Goal: Transaction & Acquisition: Subscribe to service/newsletter

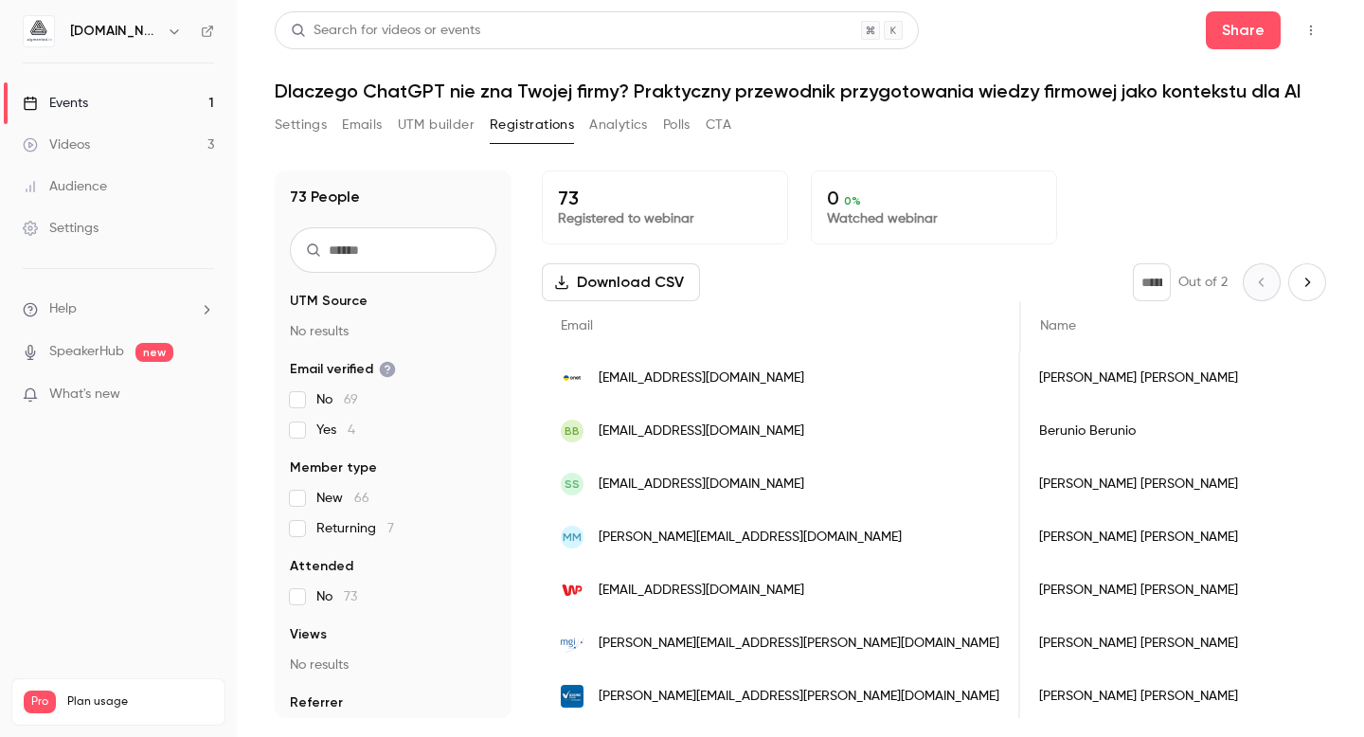
scroll to position [0, 299]
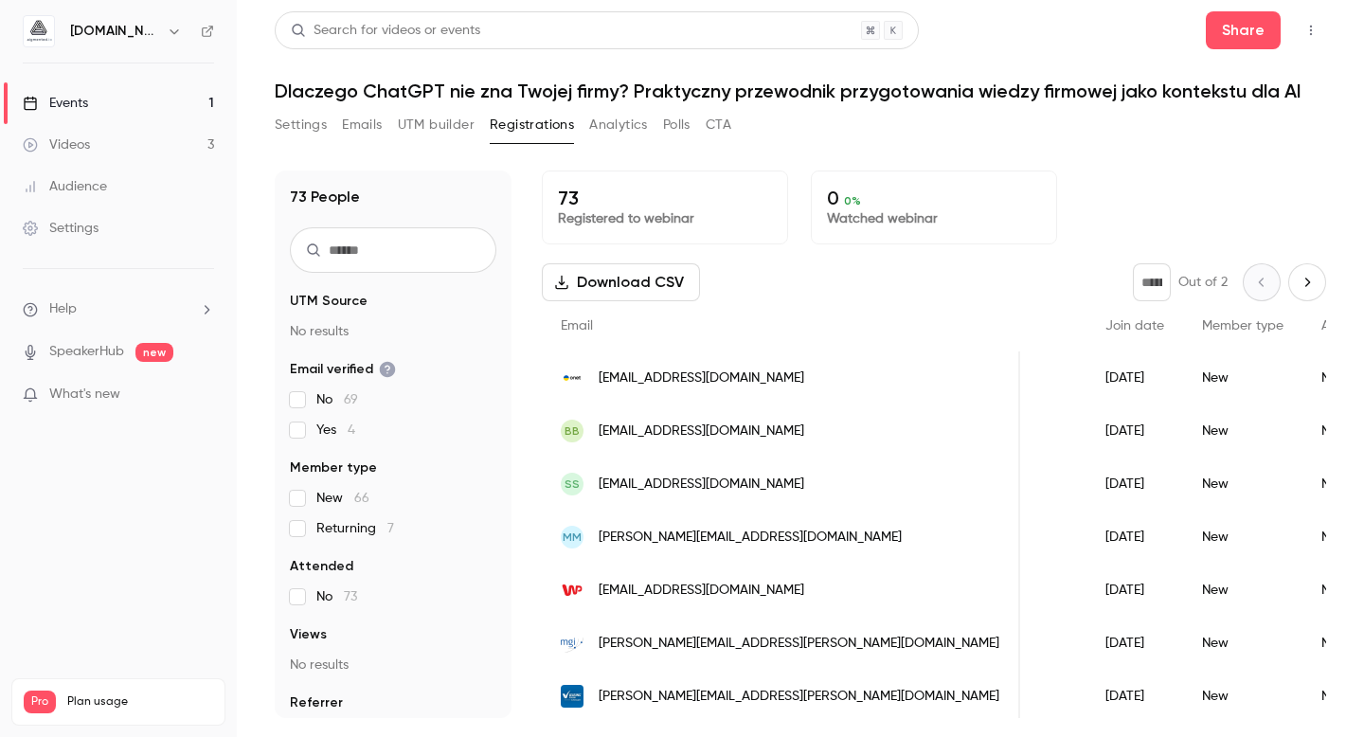
click at [61, 89] on link "Events 1" at bounding box center [118, 103] width 237 height 42
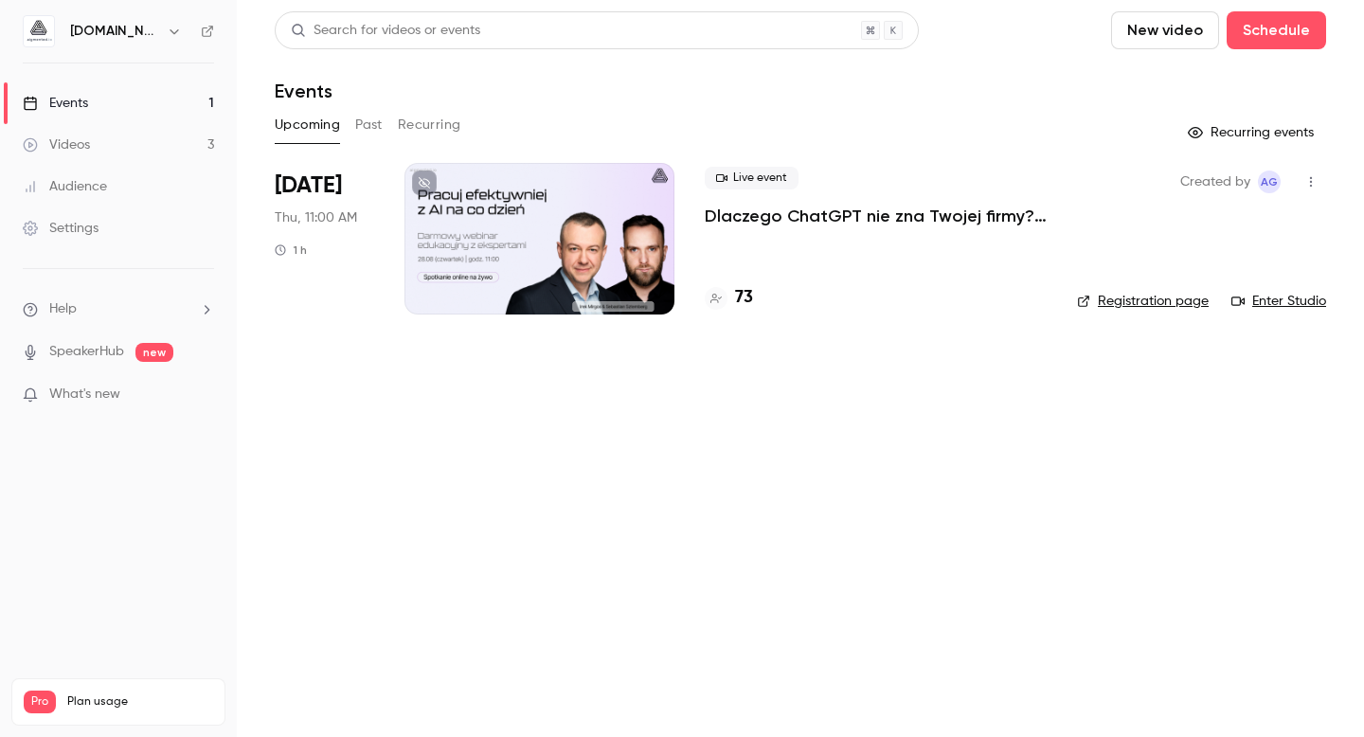
click at [738, 302] on h4 "73" at bounding box center [744, 298] width 18 height 26
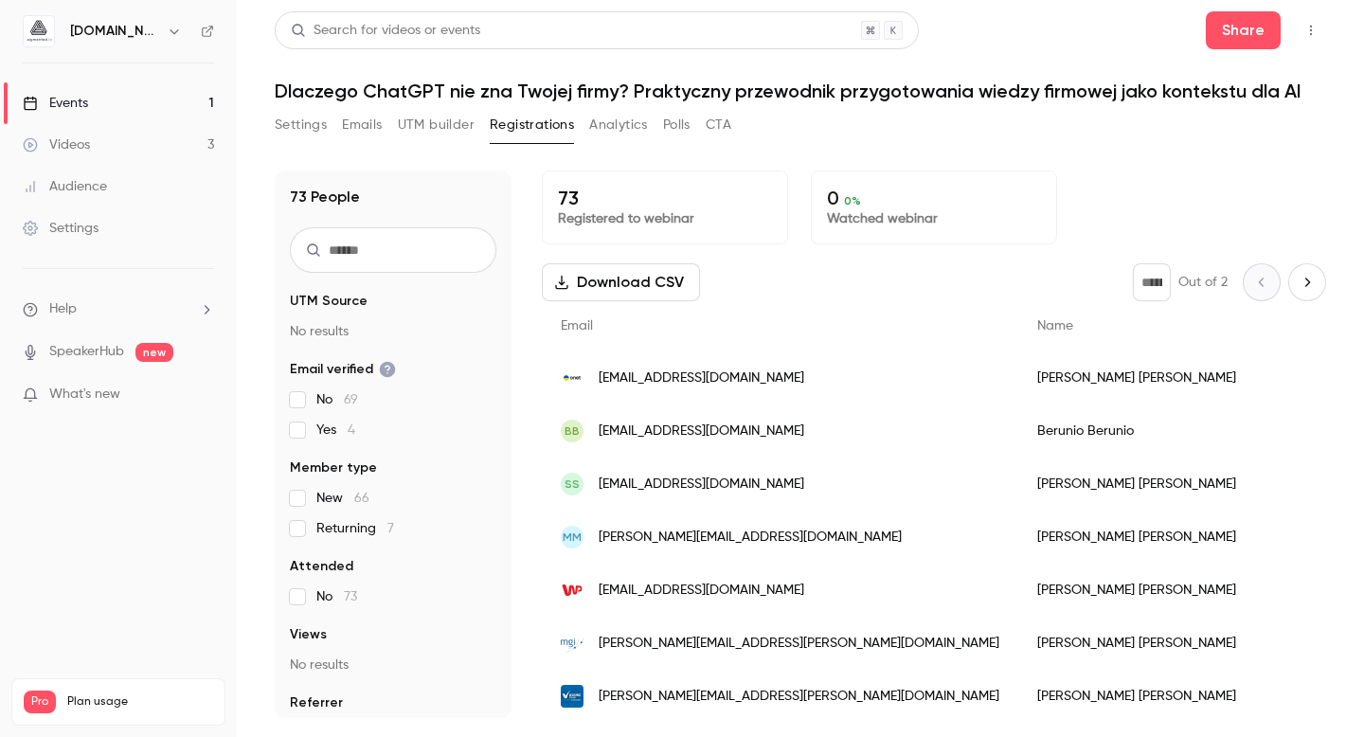
scroll to position [11, 0]
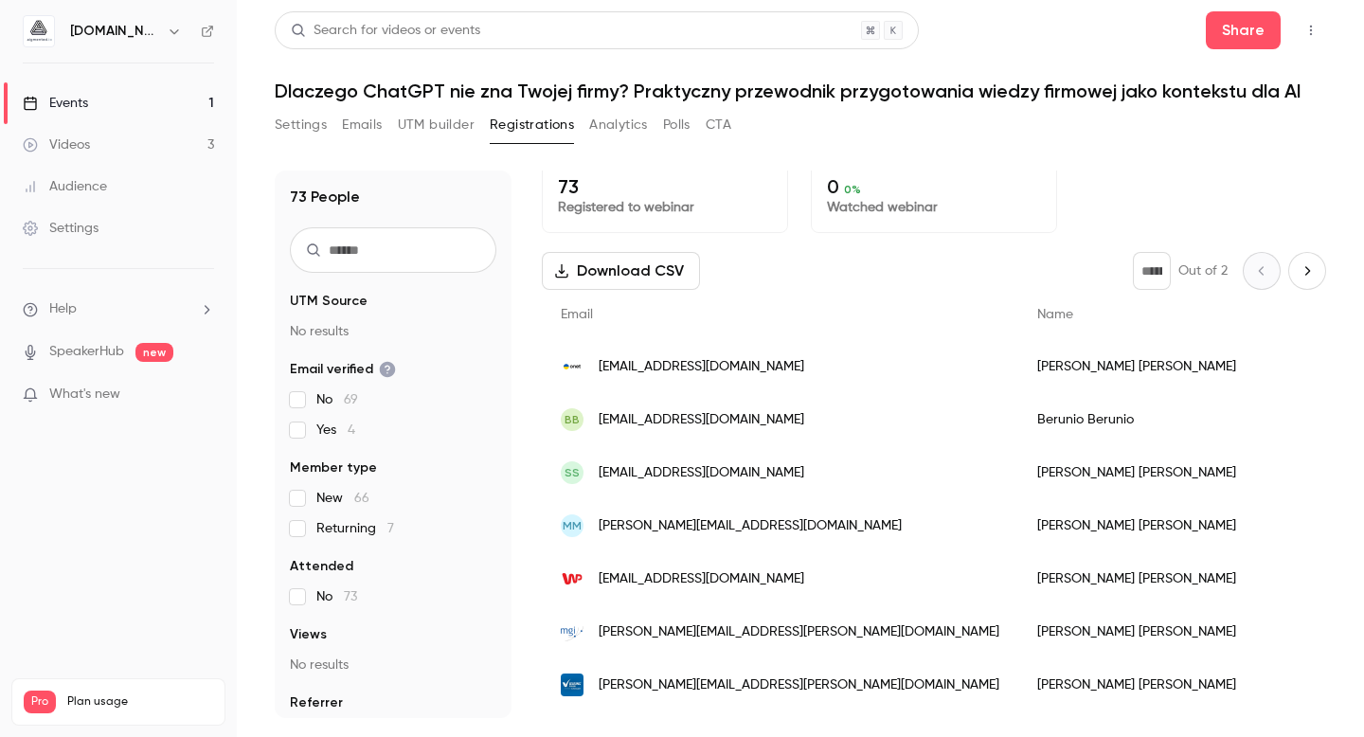
click at [88, 107] on div "Events" at bounding box center [55, 103] width 65 height 19
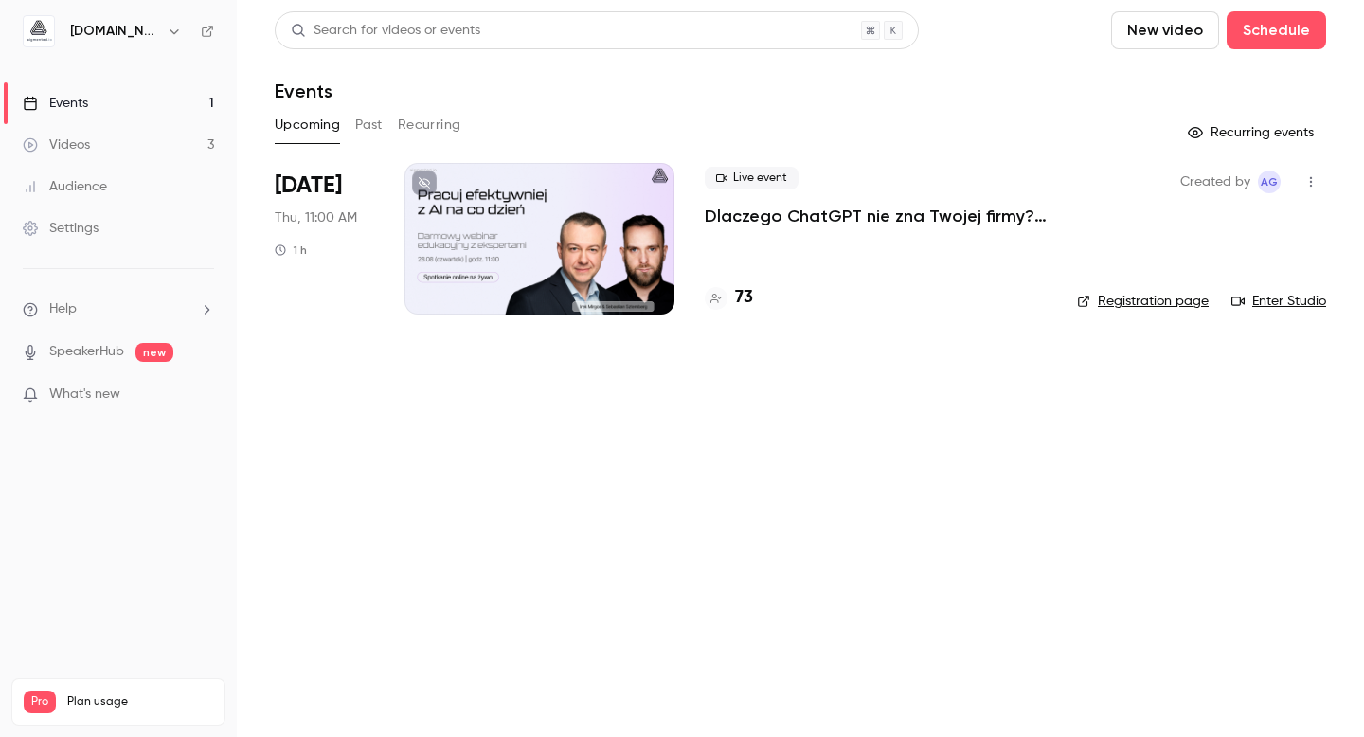
click at [1259, 304] on link "Enter Studio" at bounding box center [1279, 301] width 95 height 19
click at [150, 136] on link "Videos 3" at bounding box center [118, 145] width 237 height 42
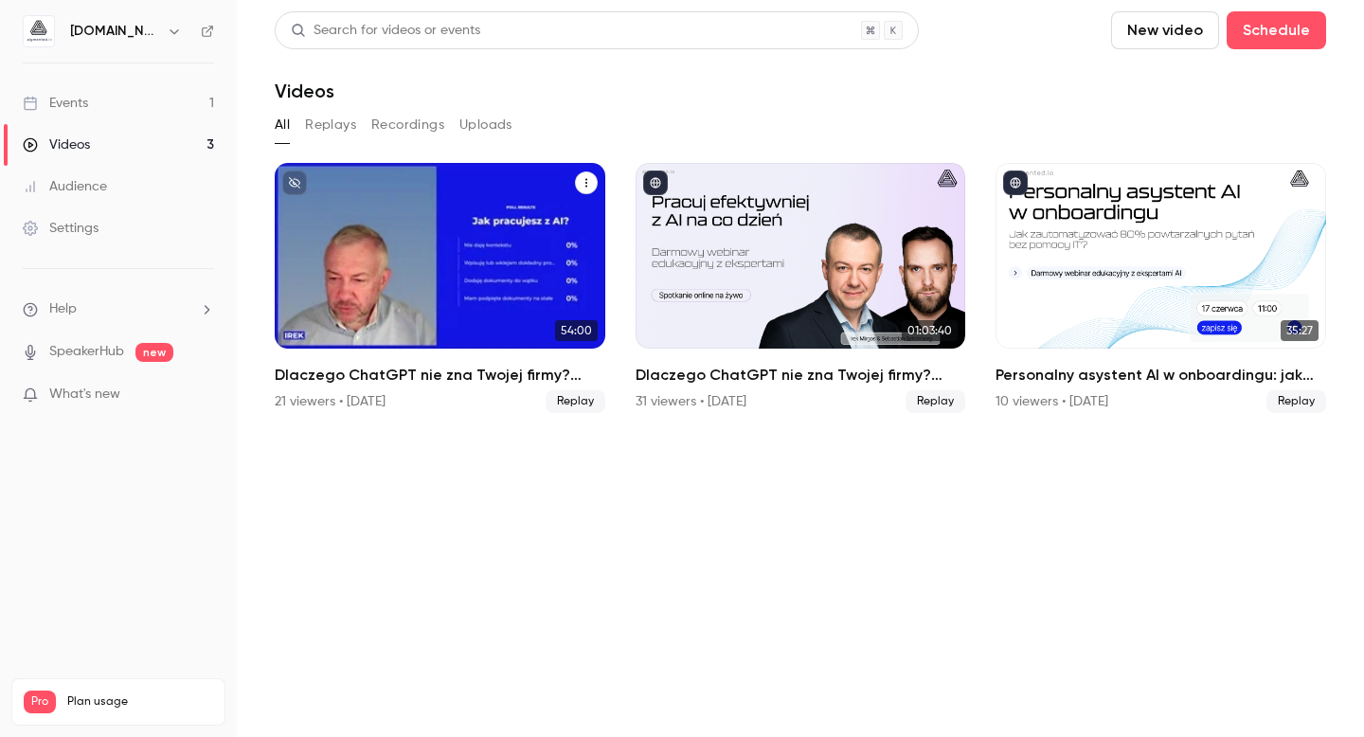
click at [526, 368] on h2 "Dlaczego ChatGPT nie zna Twojej firmy? Praktyczny przewodnik przygotowania wied…" at bounding box center [440, 375] width 331 height 23
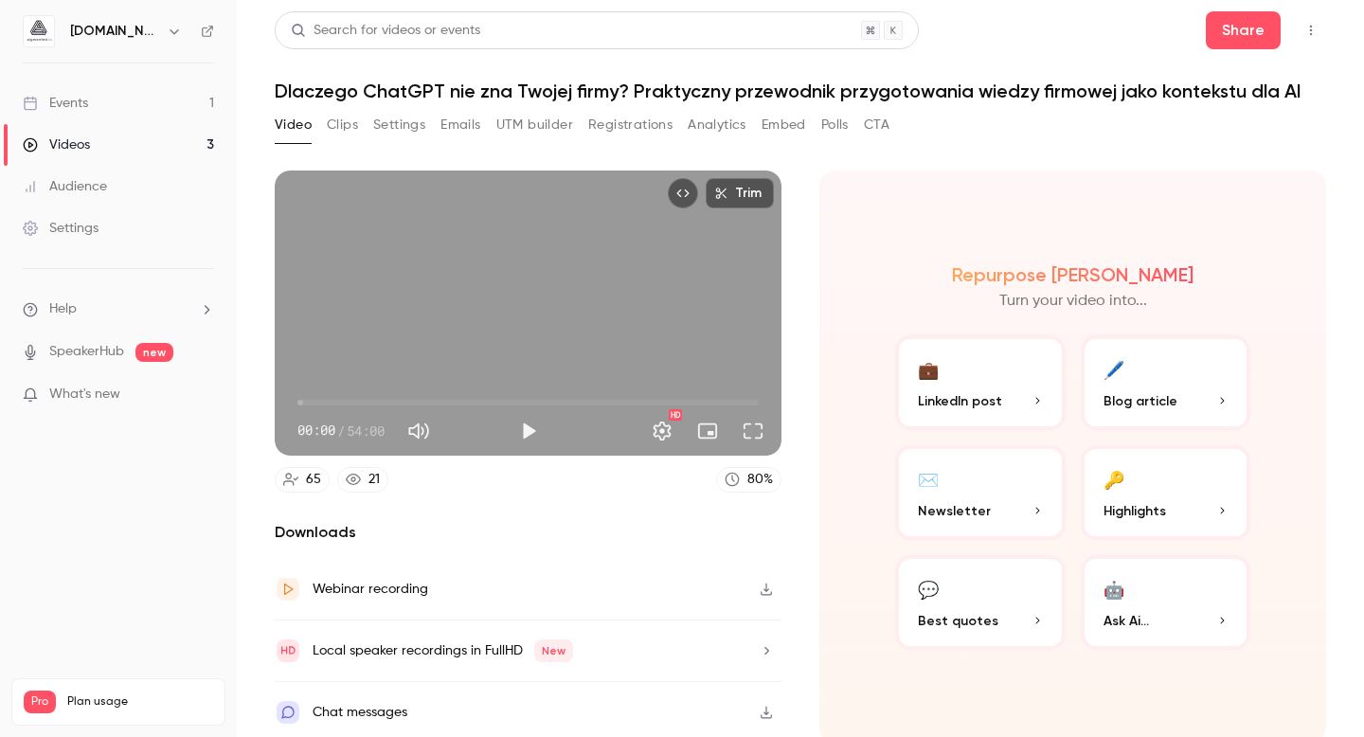
click at [843, 124] on button "Polls" at bounding box center [834, 125] width 27 height 30
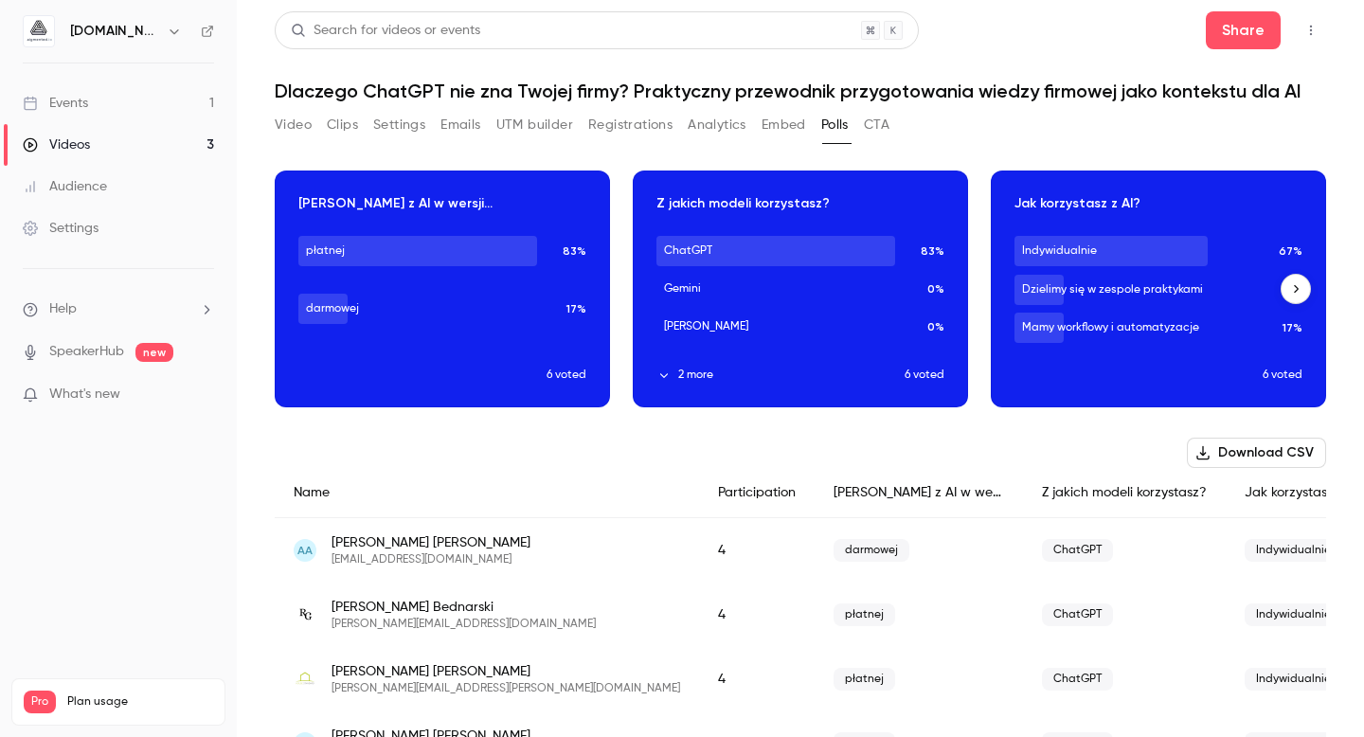
click at [377, 209] on div "Download image" at bounding box center [442, 288] width 333 height 235
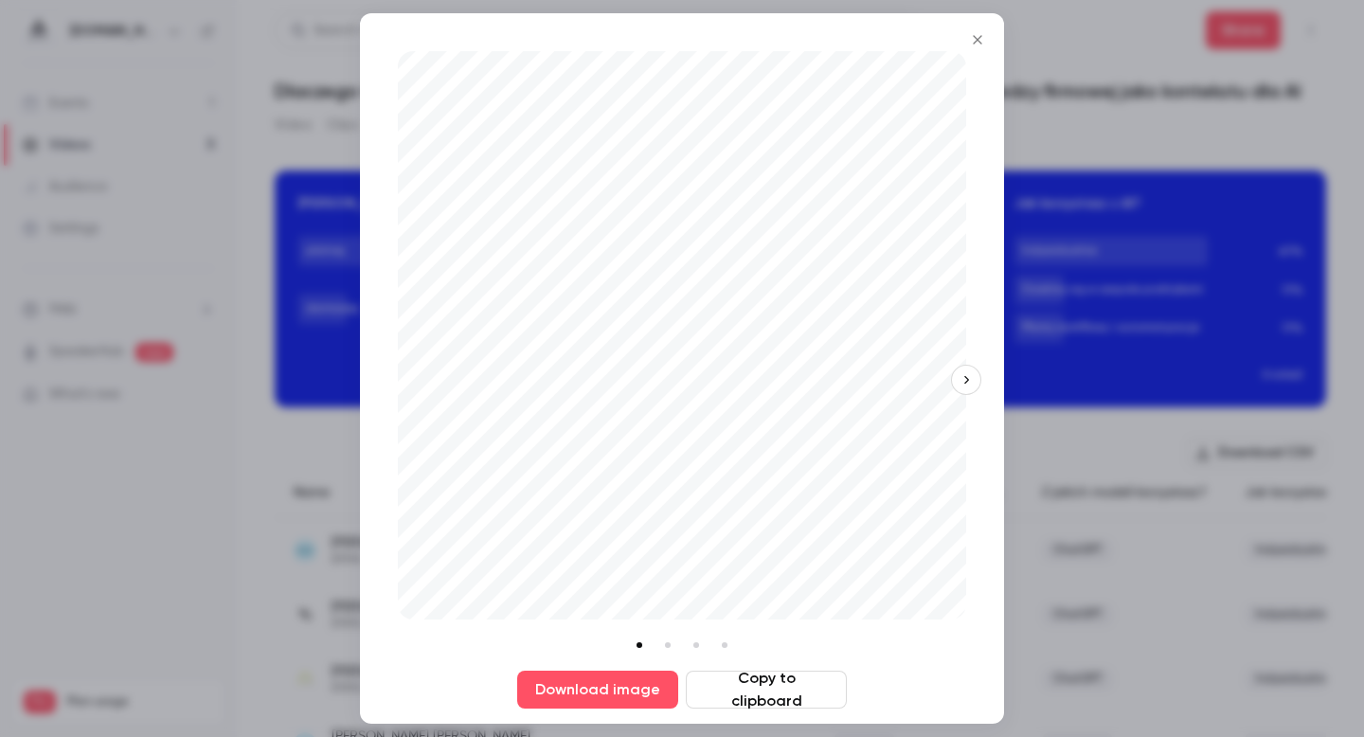
click at [1065, 174] on div at bounding box center [682, 368] width 1364 height 737
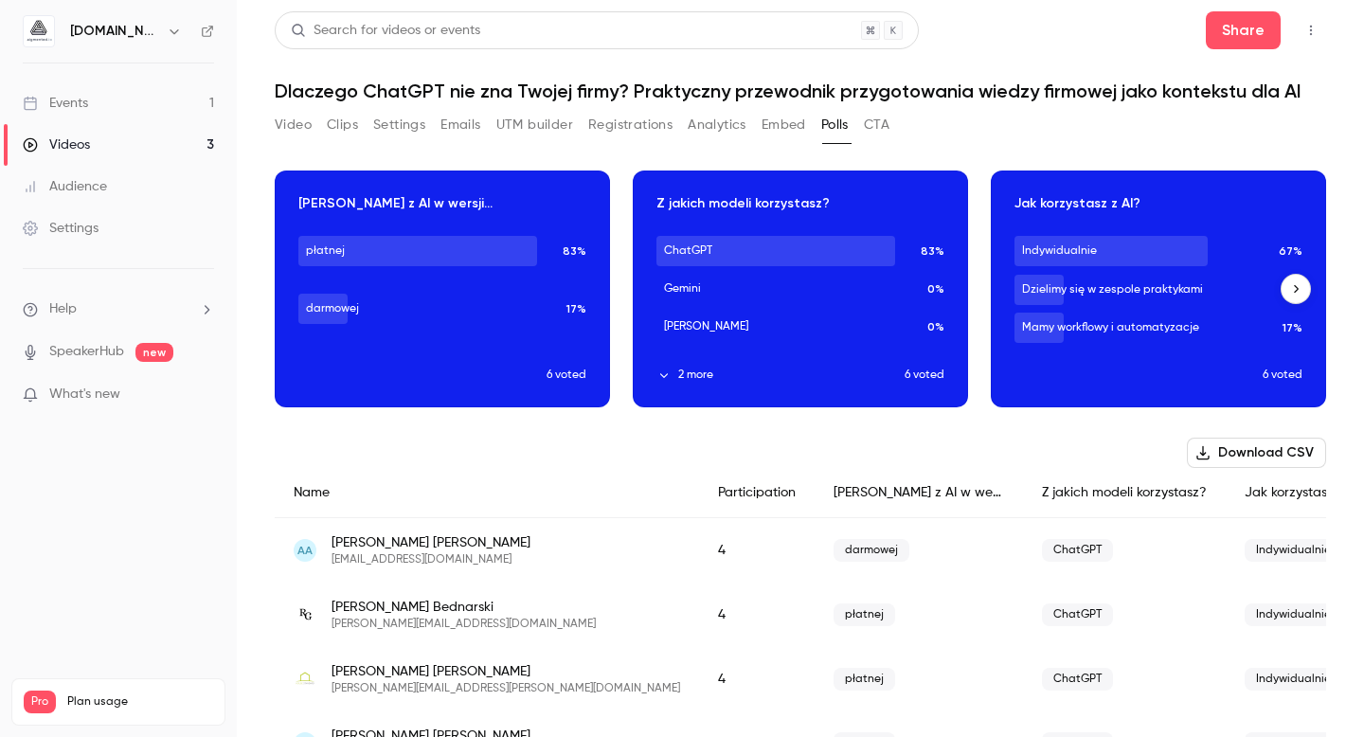
click at [797, 204] on div "Download image" at bounding box center [800, 288] width 333 height 235
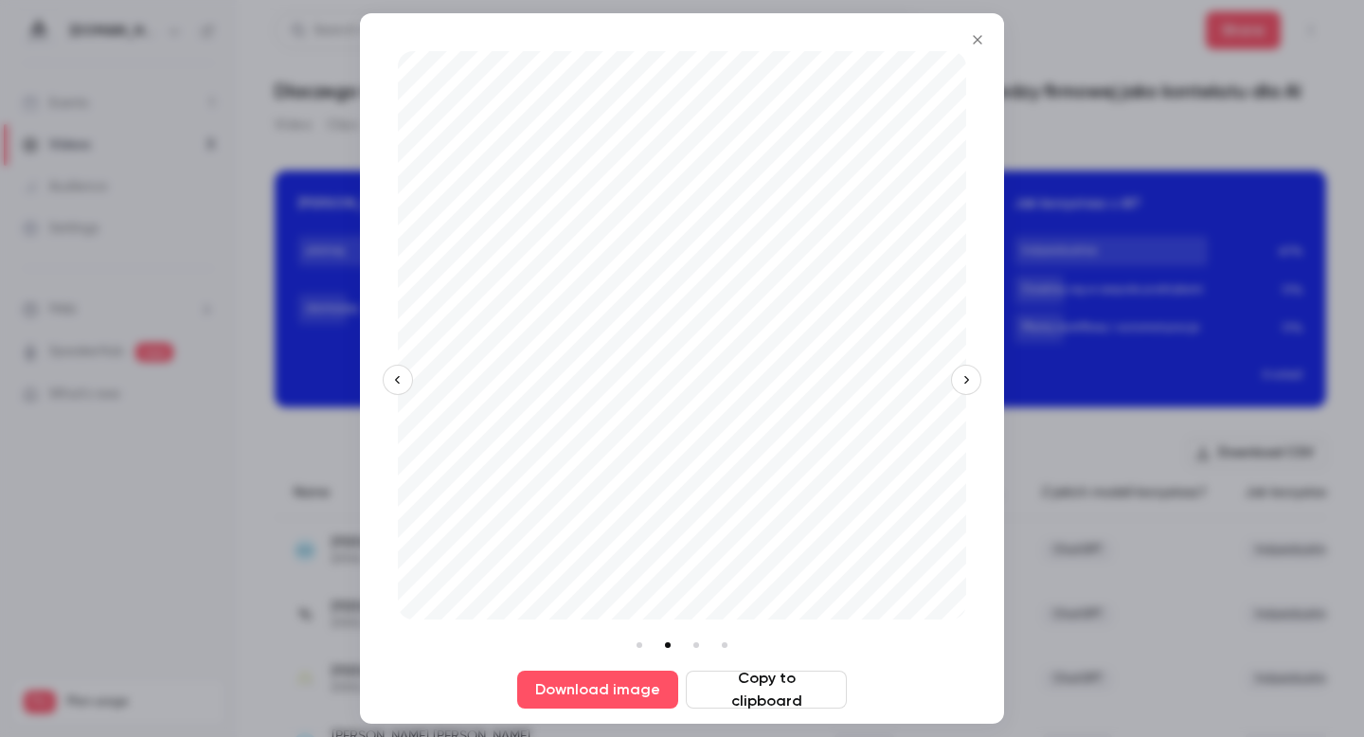
click at [988, 43] on icon "Close" at bounding box center [977, 39] width 23 height 15
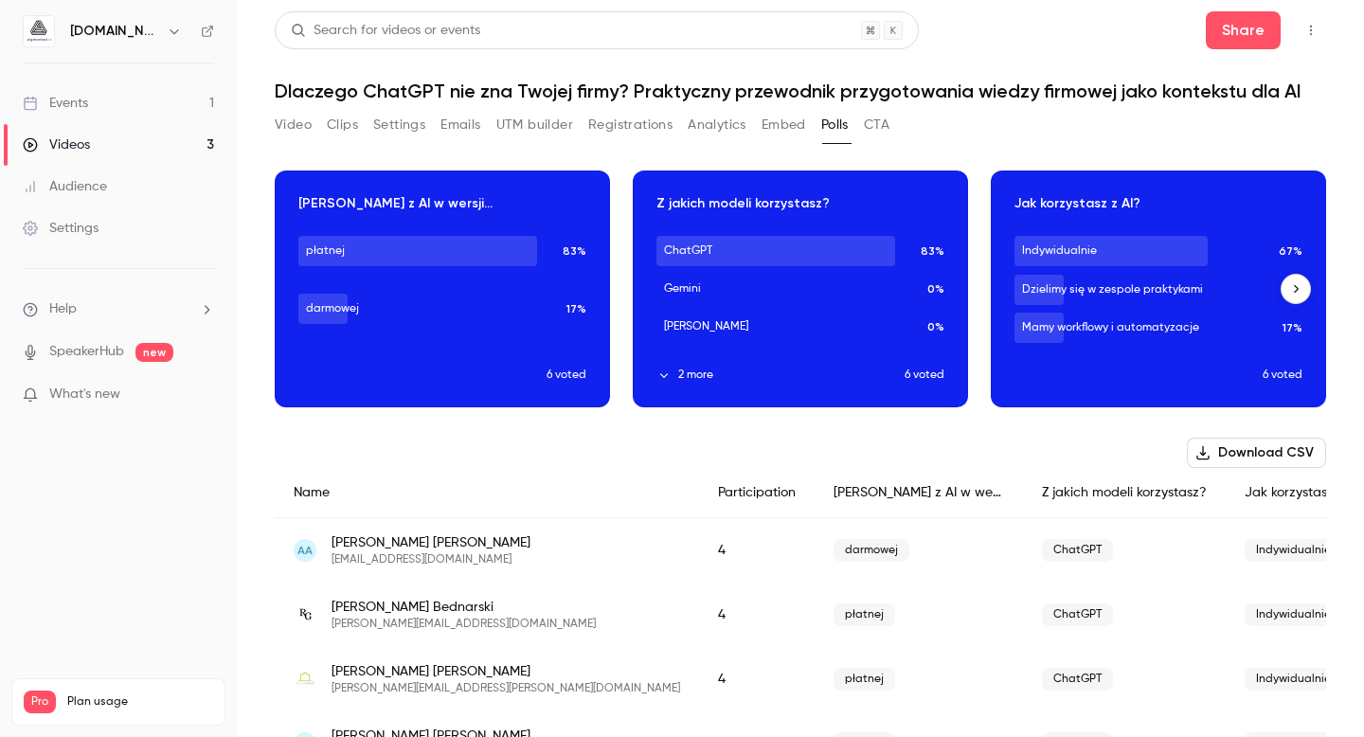
click at [1105, 332] on div "Download image" at bounding box center [1158, 288] width 333 height 235
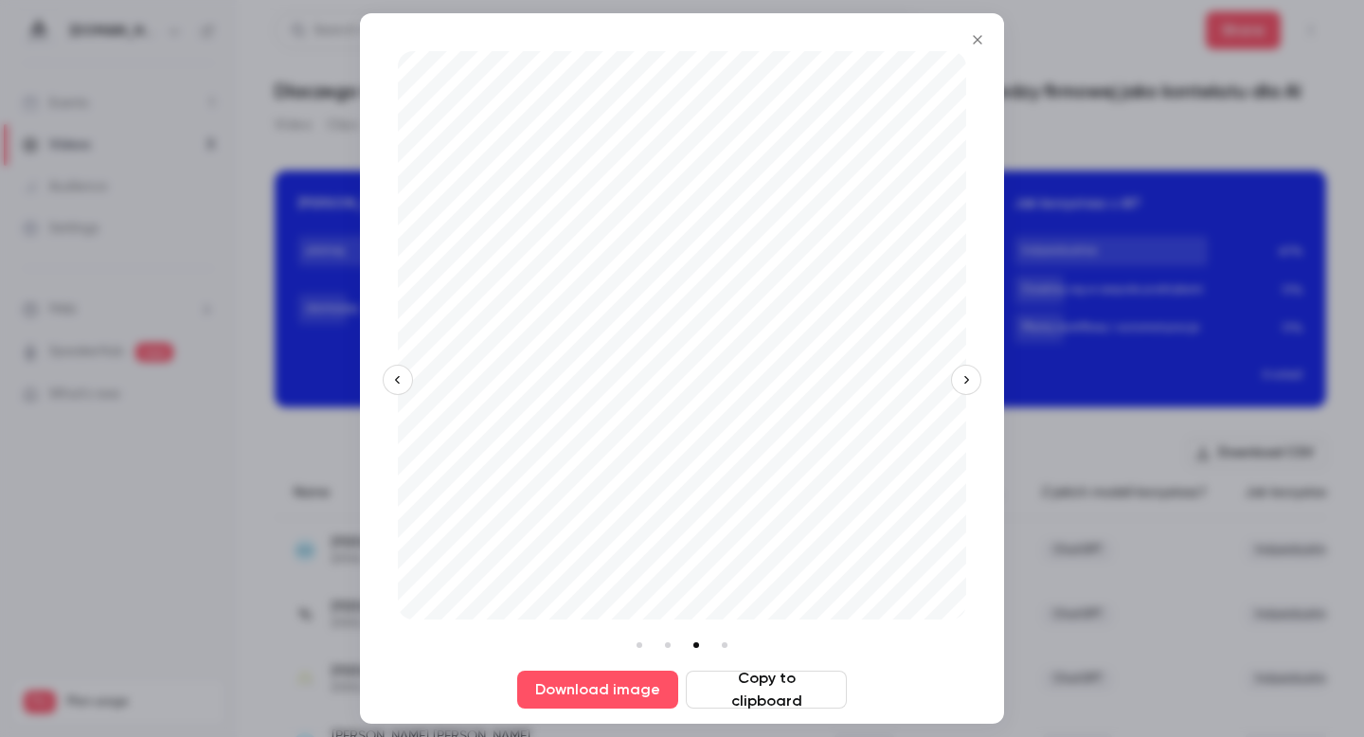
click at [963, 380] on icon "button" at bounding box center [966, 379] width 13 height 13
click at [1100, 278] on div at bounding box center [682, 368] width 1364 height 737
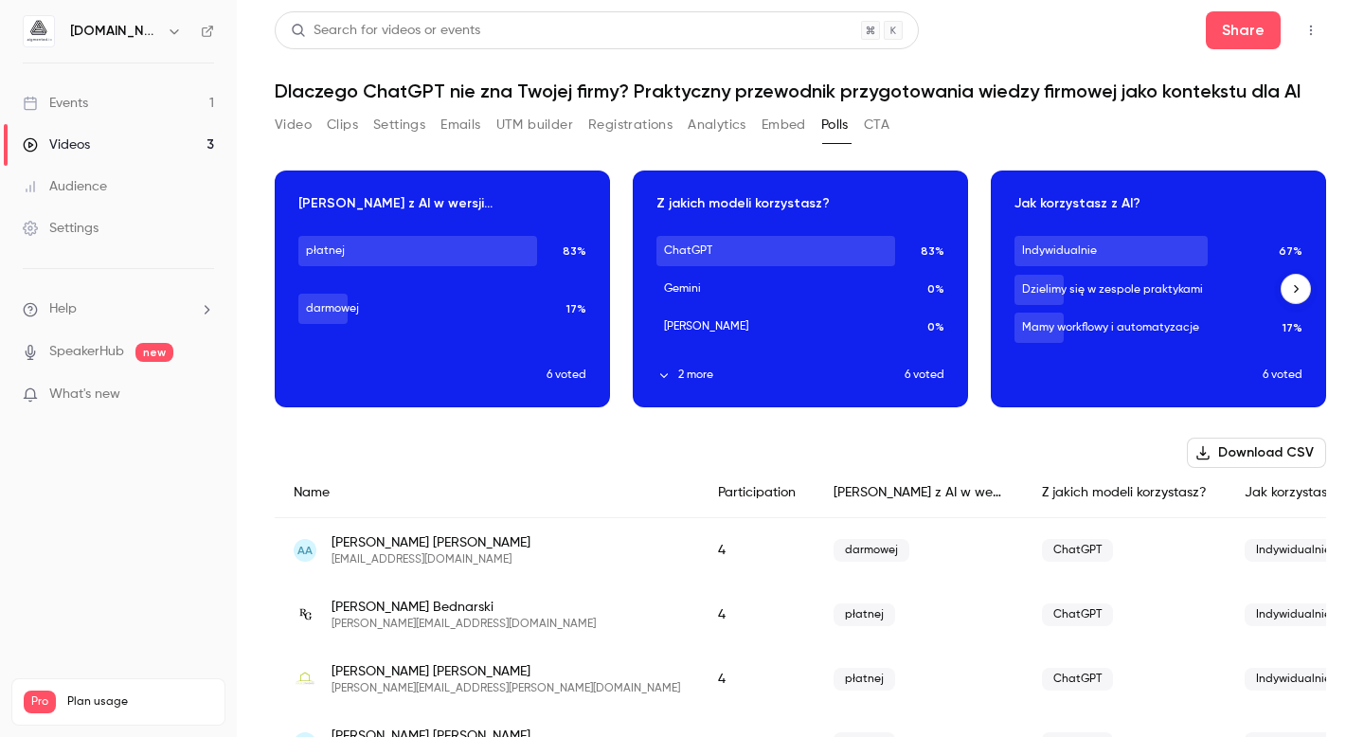
click at [1289, 285] on icon "button" at bounding box center [1295, 288] width 13 height 13
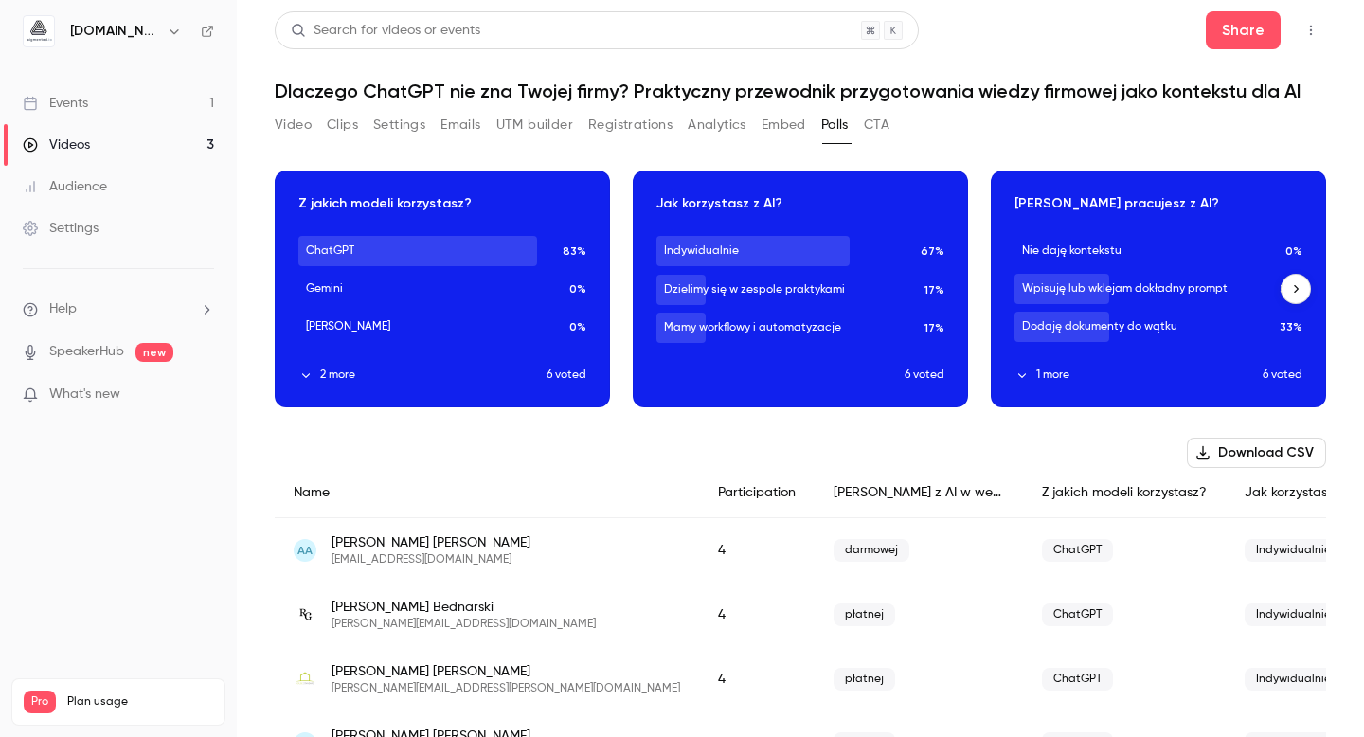
click at [1289, 285] on icon "button" at bounding box center [1295, 288] width 13 height 13
click at [867, 132] on button "CTA" at bounding box center [877, 125] width 26 height 30
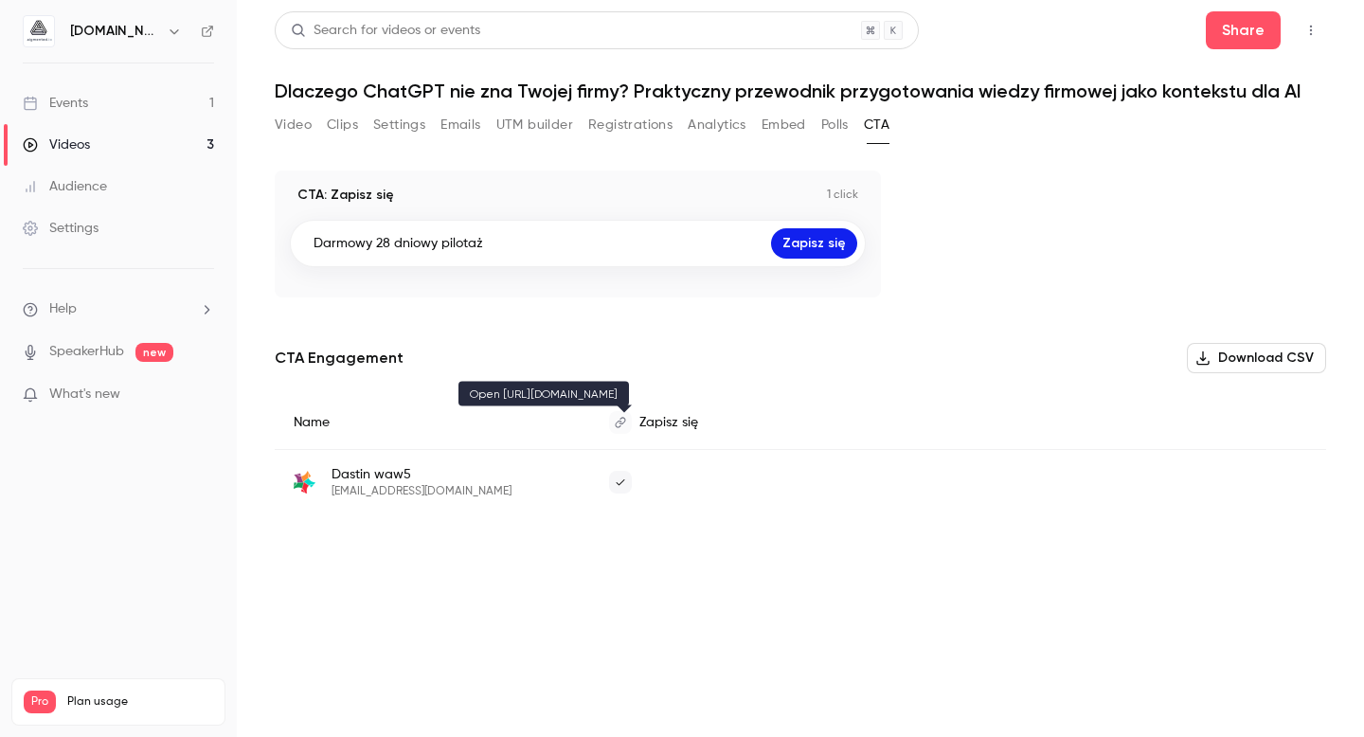
click at [624, 424] on icon at bounding box center [620, 422] width 11 height 11
drag, startPoint x: 514, startPoint y: 244, endPoint x: 301, endPoint y: 249, distance: 213.2
click at [301, 249] on div "Darmowy 28 dniowy pilotaż Zapisz się" at bounding box center [578, 243] width 576 height 47
copy p "Darmowy 28 dniowy pilotaż"
click at [847, 515] on div "CTA: Zapisz się 1 click Darmowy 28 dniowy pilotaż Zapisz się CTA Engagement Dow…" at bounding box center [801, 365] width 1052 height 389
